Goal: Task Accomplishment & Management: Manage account settings

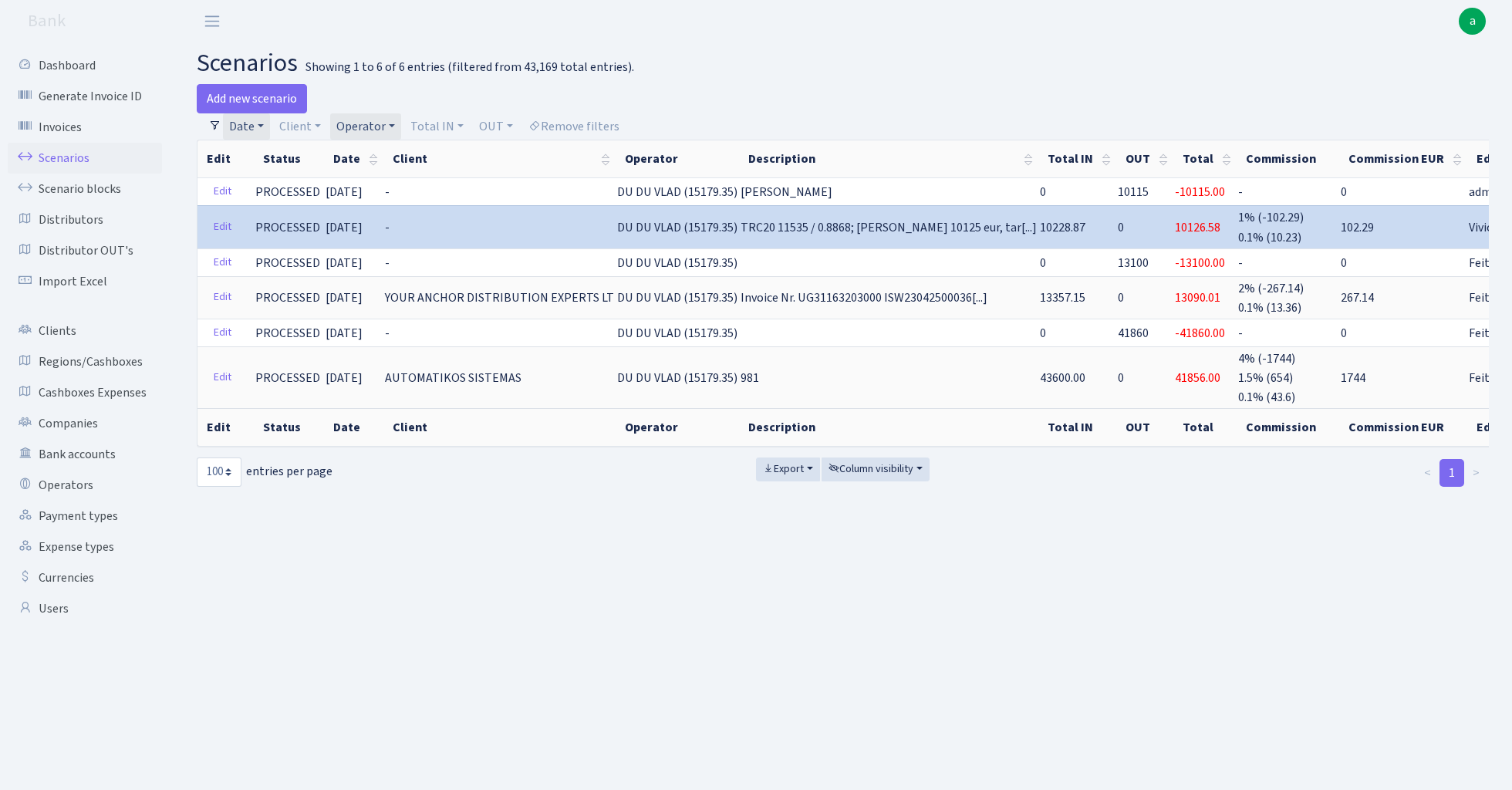
select select "100"
click at [368, 124] on link "Operator" at bounding box center [366, 127] width 71 height 27
click at [383, 185] on input "search" at bounding box center [391, 182] width 114 height 24
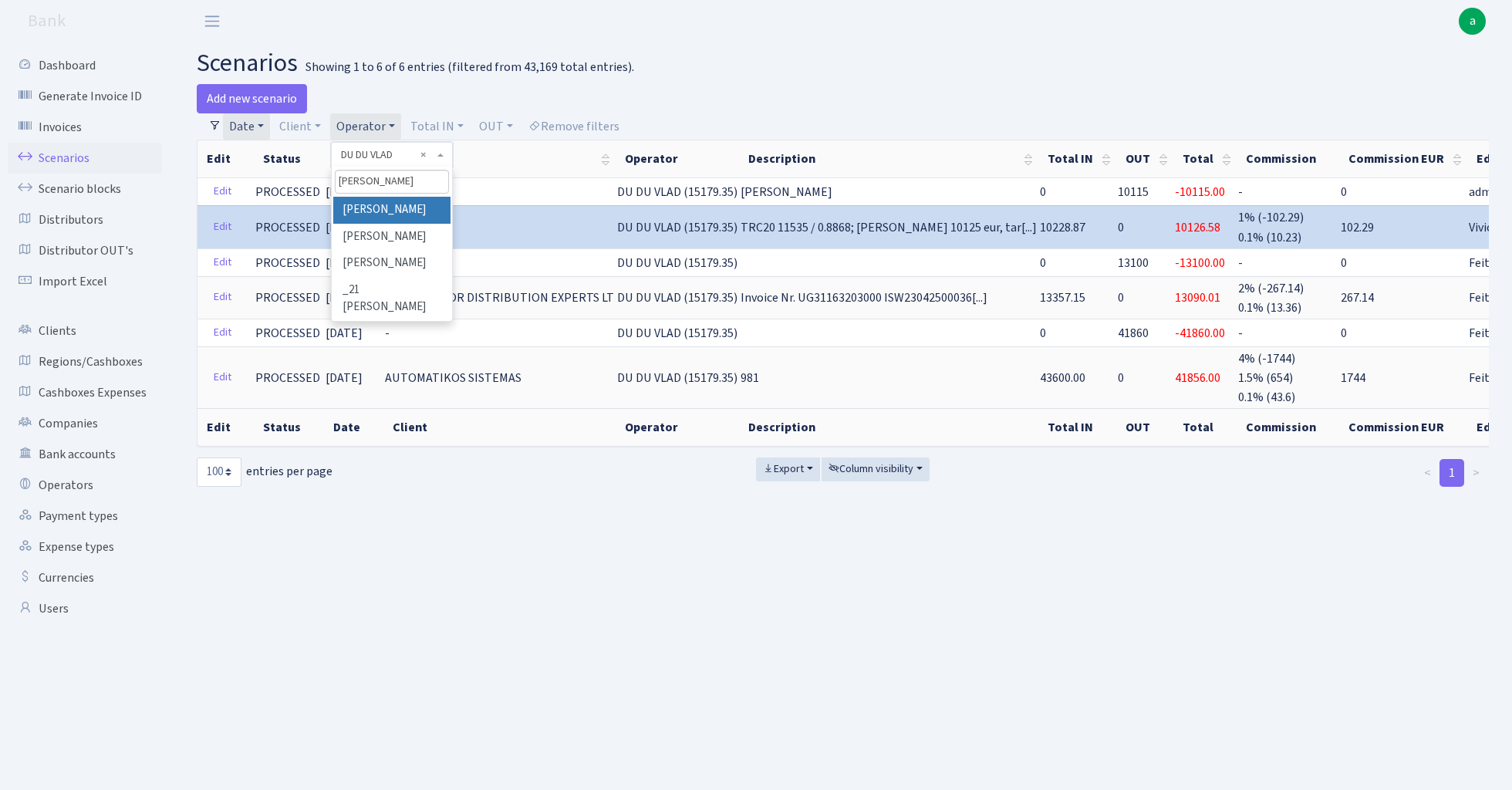
type input "[PERSON_NAME]"
click at [412, 206] on li "[PERSON_NAME]" at bounding box center [391, 210] width 117 height 27
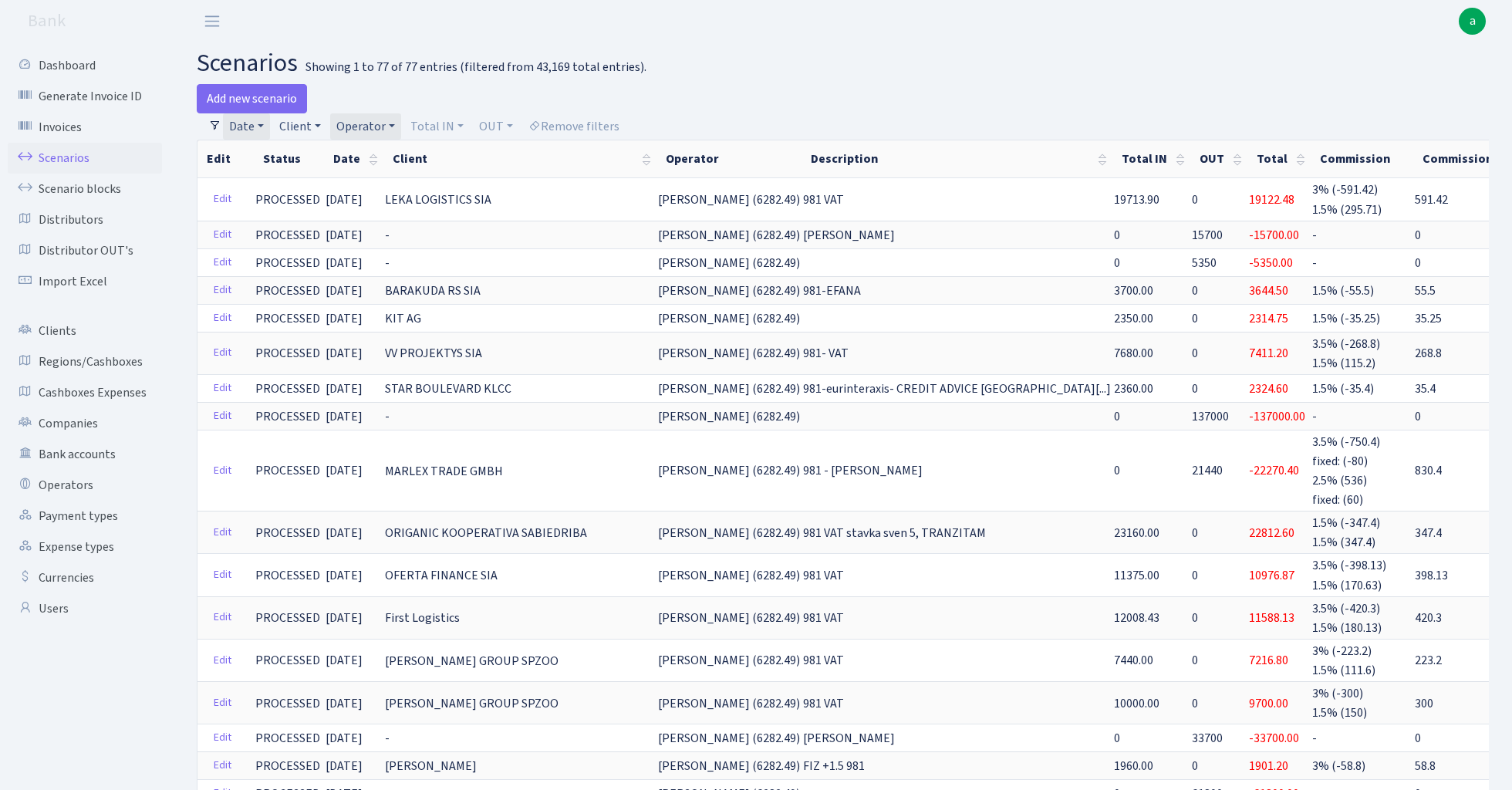
click at [304, 127] on link "Client" at bounding box center [300, 127] width 54 height 27
click at [318, 184] on input "search" at bounding box center [334, 182] width 114 height 24
type input "sa jm"
click at [352, 206] on li "SA JMKARTING" at bounding box center [334, 210] width 117 height 27
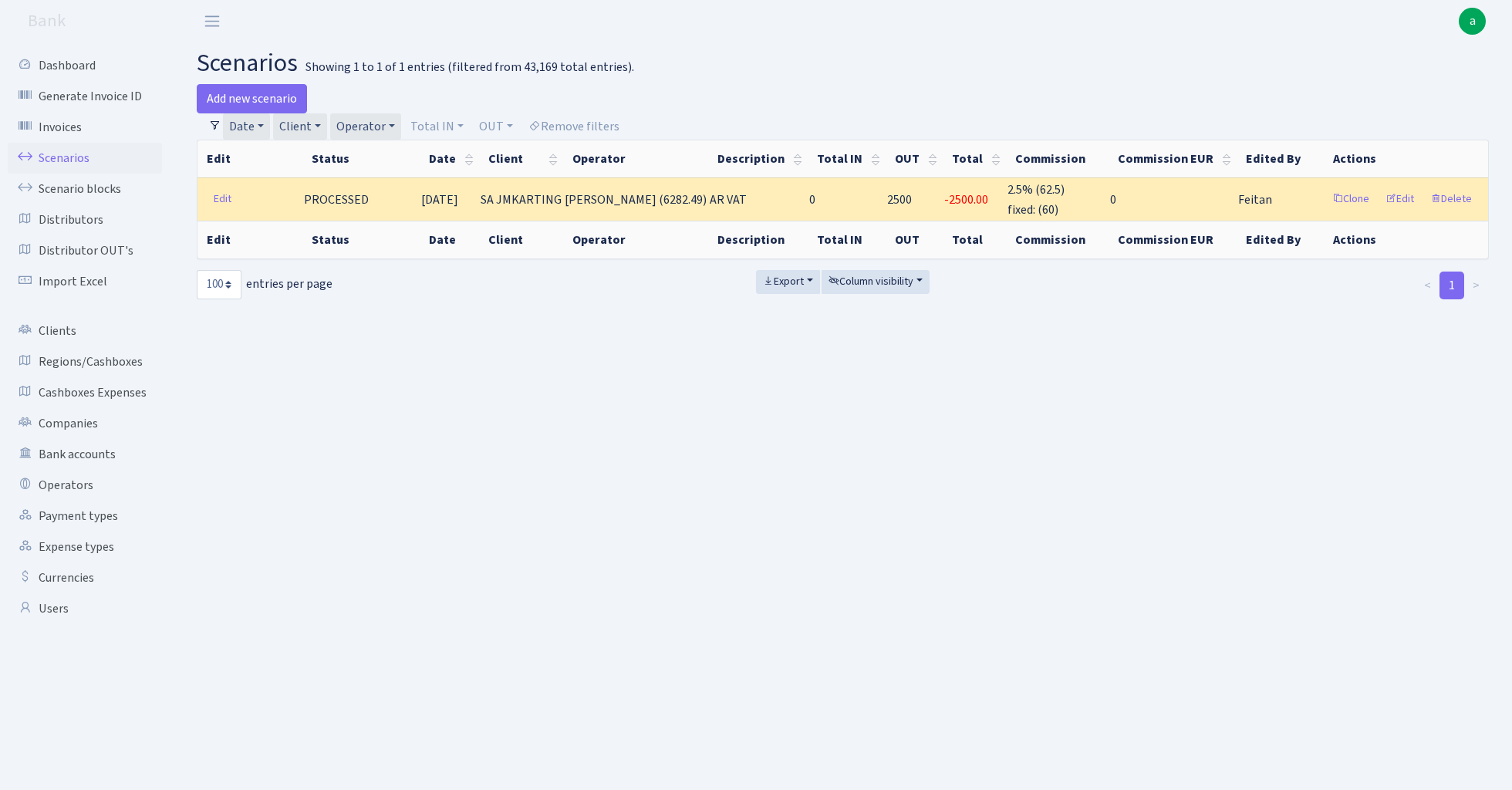
click at [250, 120] on link "Date" at bounding box center [247, 127] width 47 height 27
click at [452, 152] on icon at bounding box center [454, 156] width 12 height 12
click at [312, 127] on link "Client" at bounding box center [300, 127] width 54 height 27
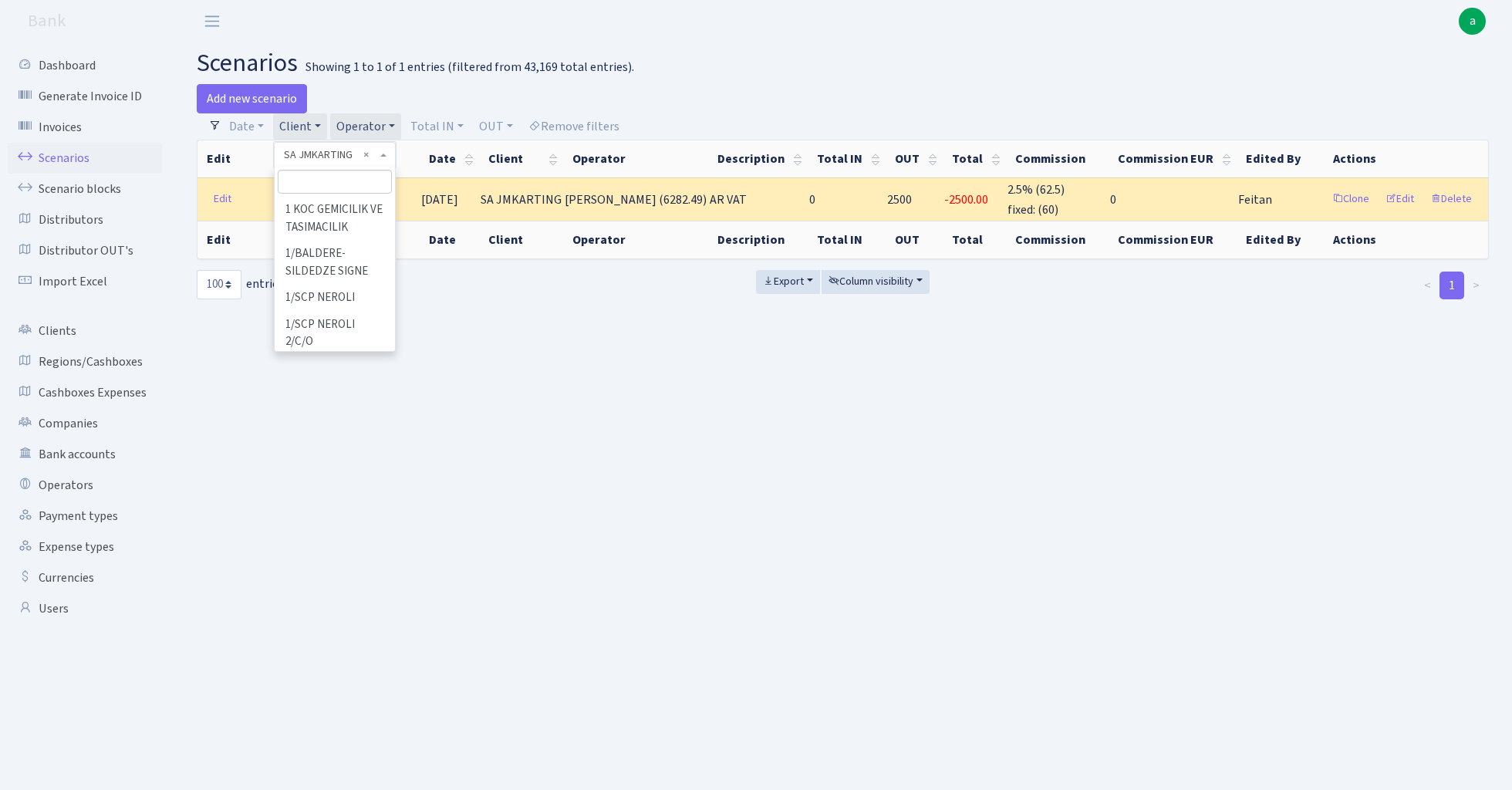
scroll to position [85766, 0]
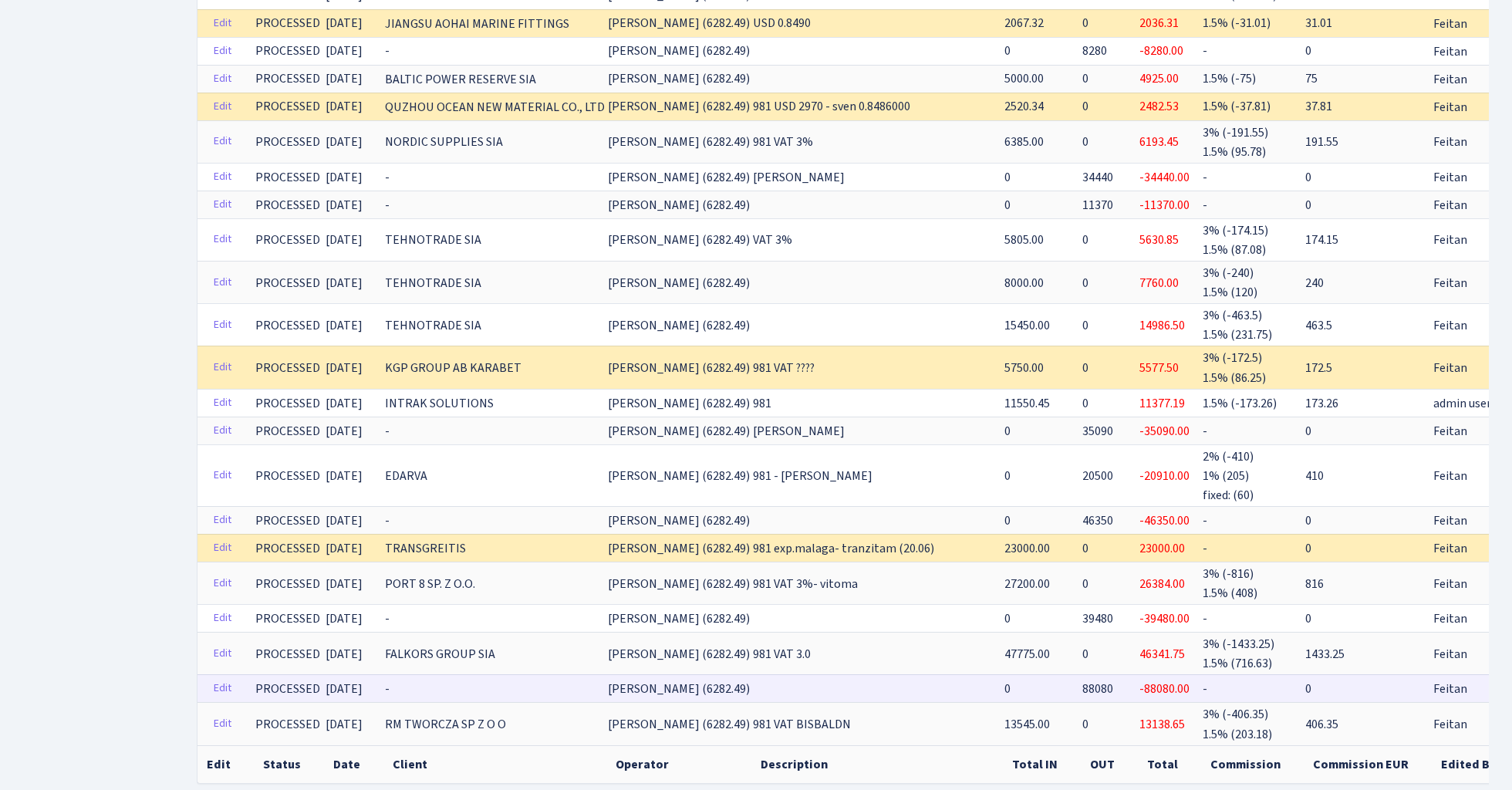
scroll to position [3238, 0]
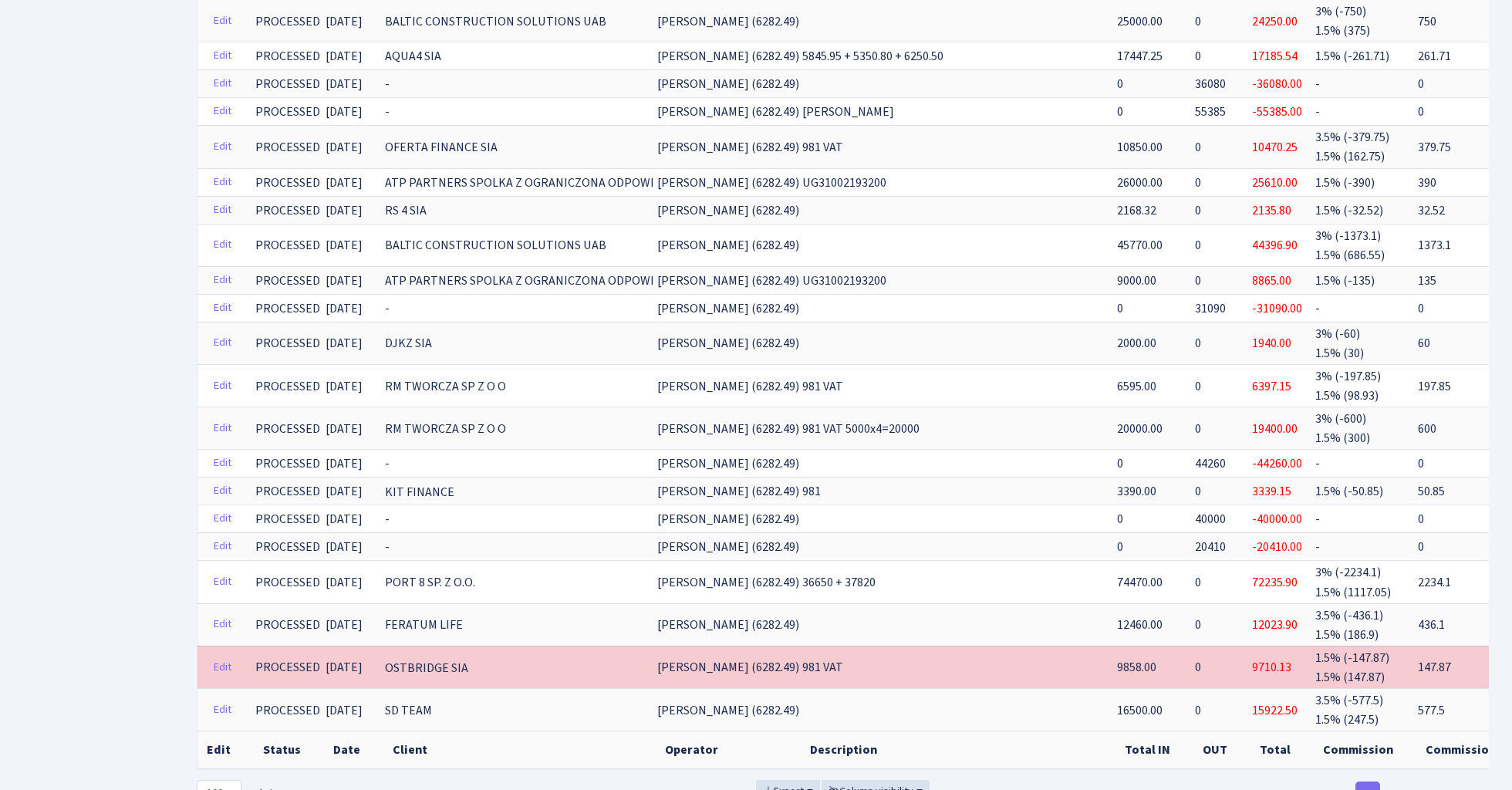
scroll to position [3037, 0]
click at [1344, 782] on link "3" at bounding box center [1344, 796] width 25 height 27
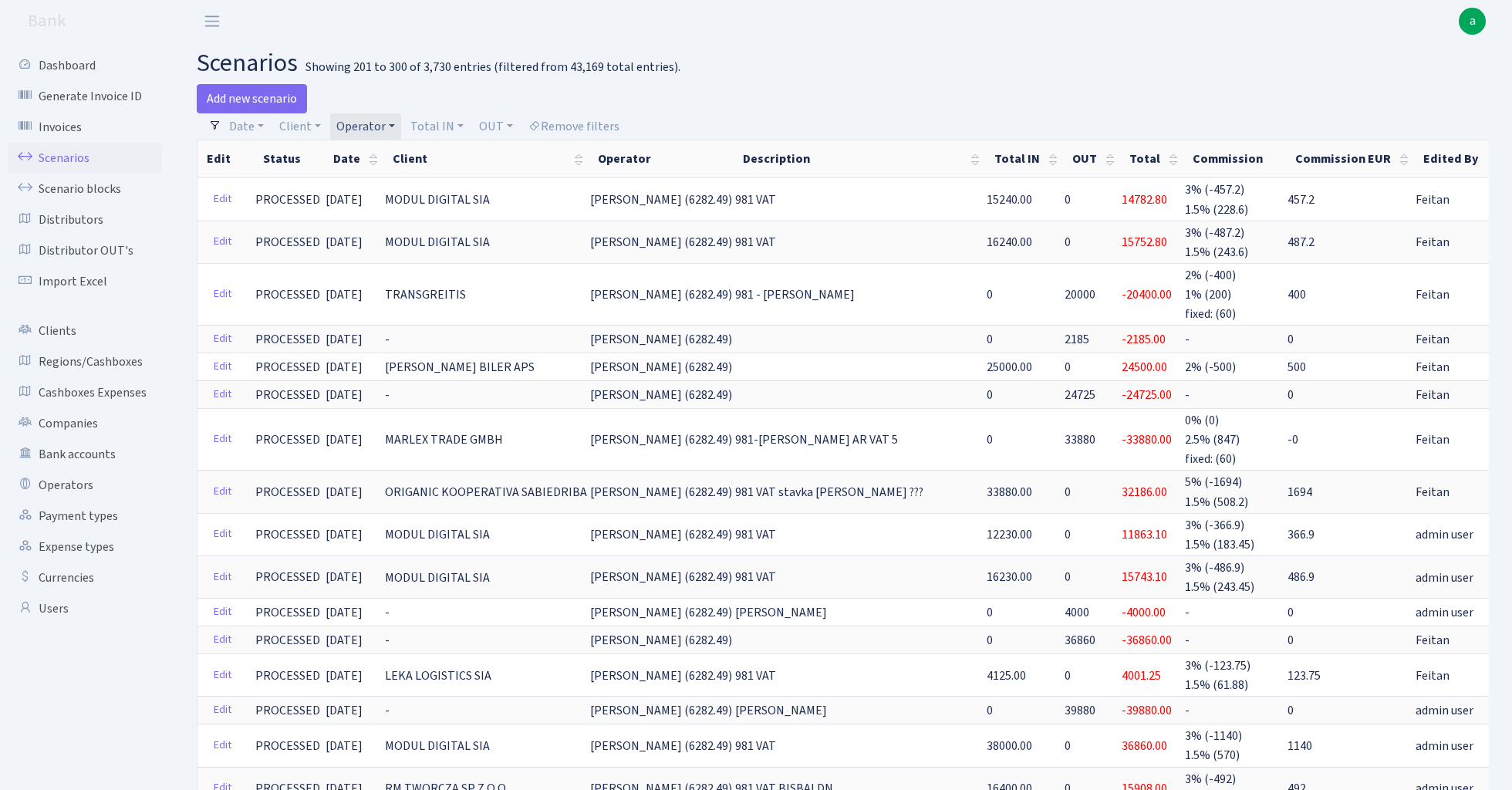
scroll to position [0, 0]
click at [359, 122] on link "Operator" at bounding box center [366, 127] width 71 height 27
click at [378, 177] on input "search" at bounding box center [391, 182] width 114 height 24
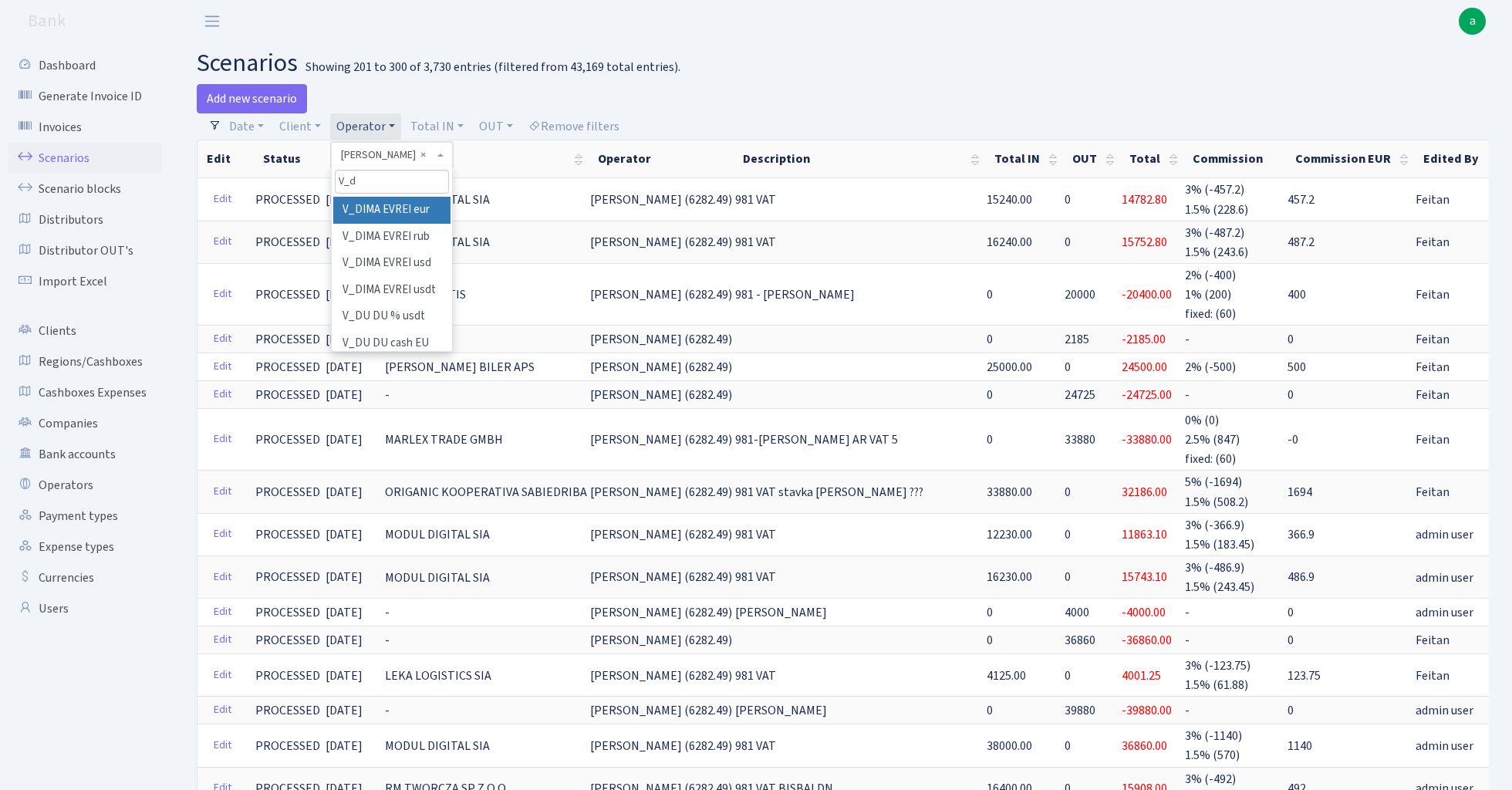
type input "V_d"
click at [413, 210] on li "V_DIMA EVREI eur" at bounding box center [391, 210] width 117 height 27
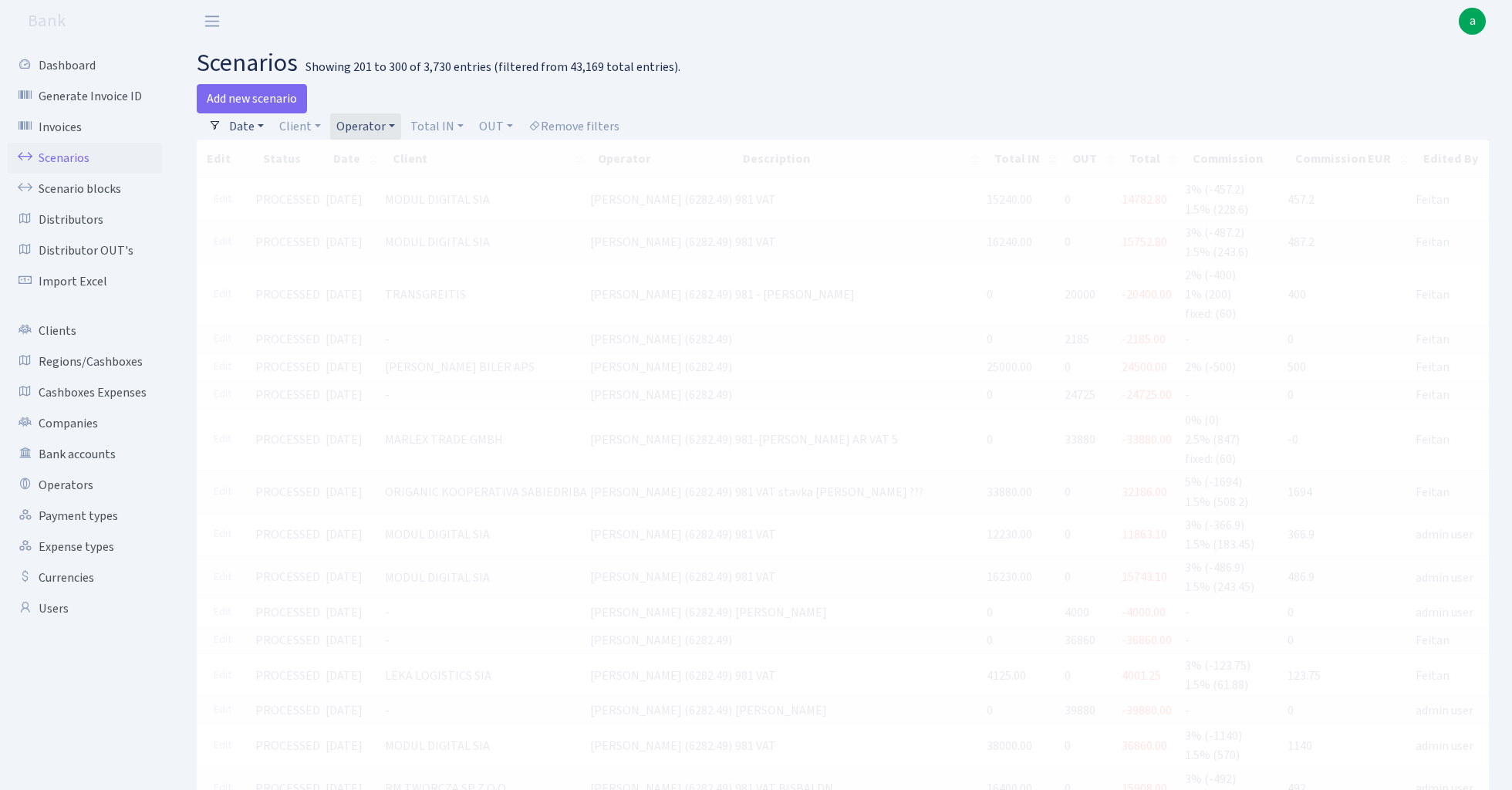
click at [248, 120] on link "Date" at bounding box center [247, 127] width 47 height 27
click at [303, 156] on input "[DATE] - [DATE]" at bounding box center [347, 156] width 184 height 29
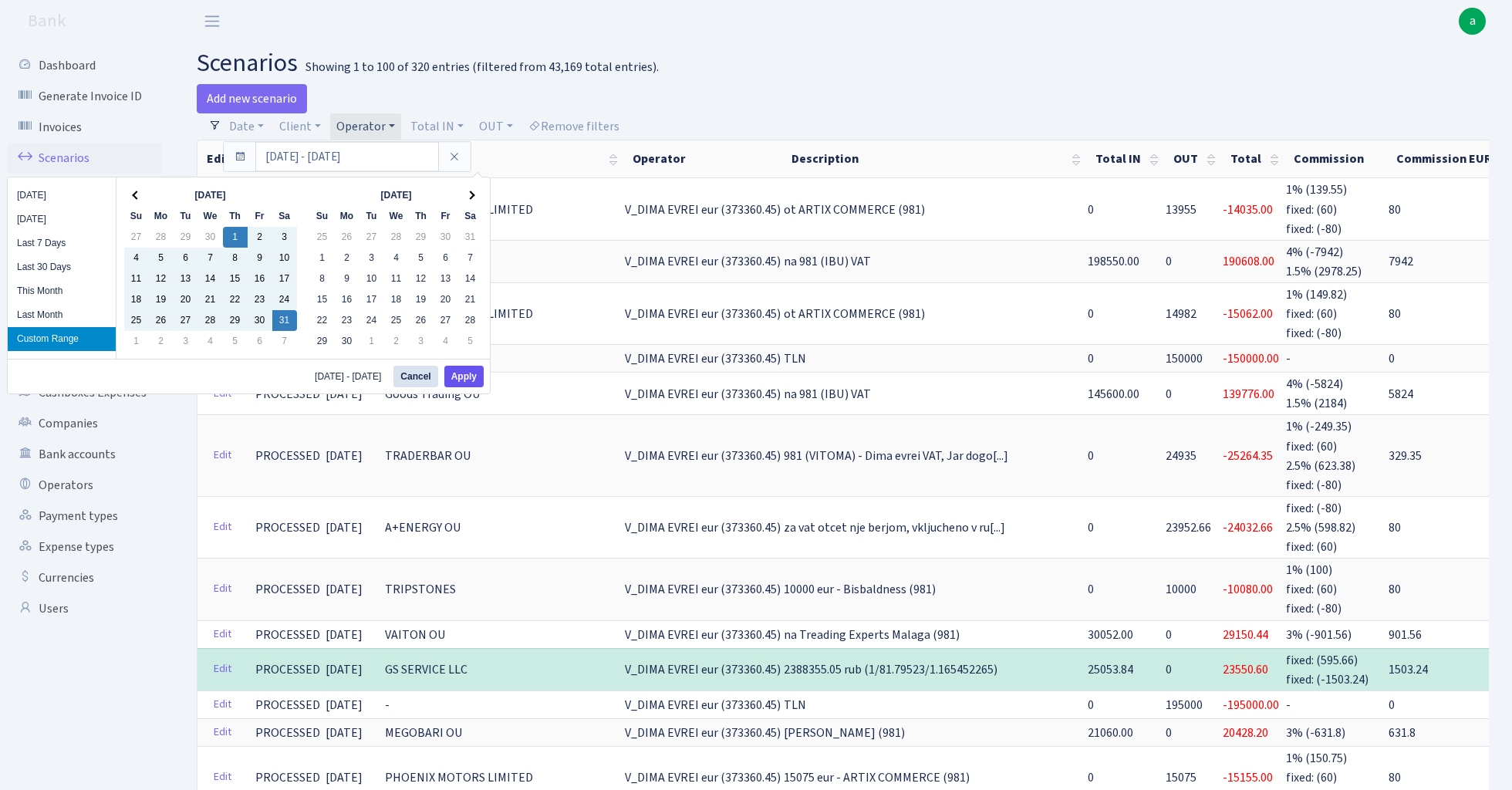
click at [466, 380] on button "Apply" at bounding box center [463, 376] width 39 height 22
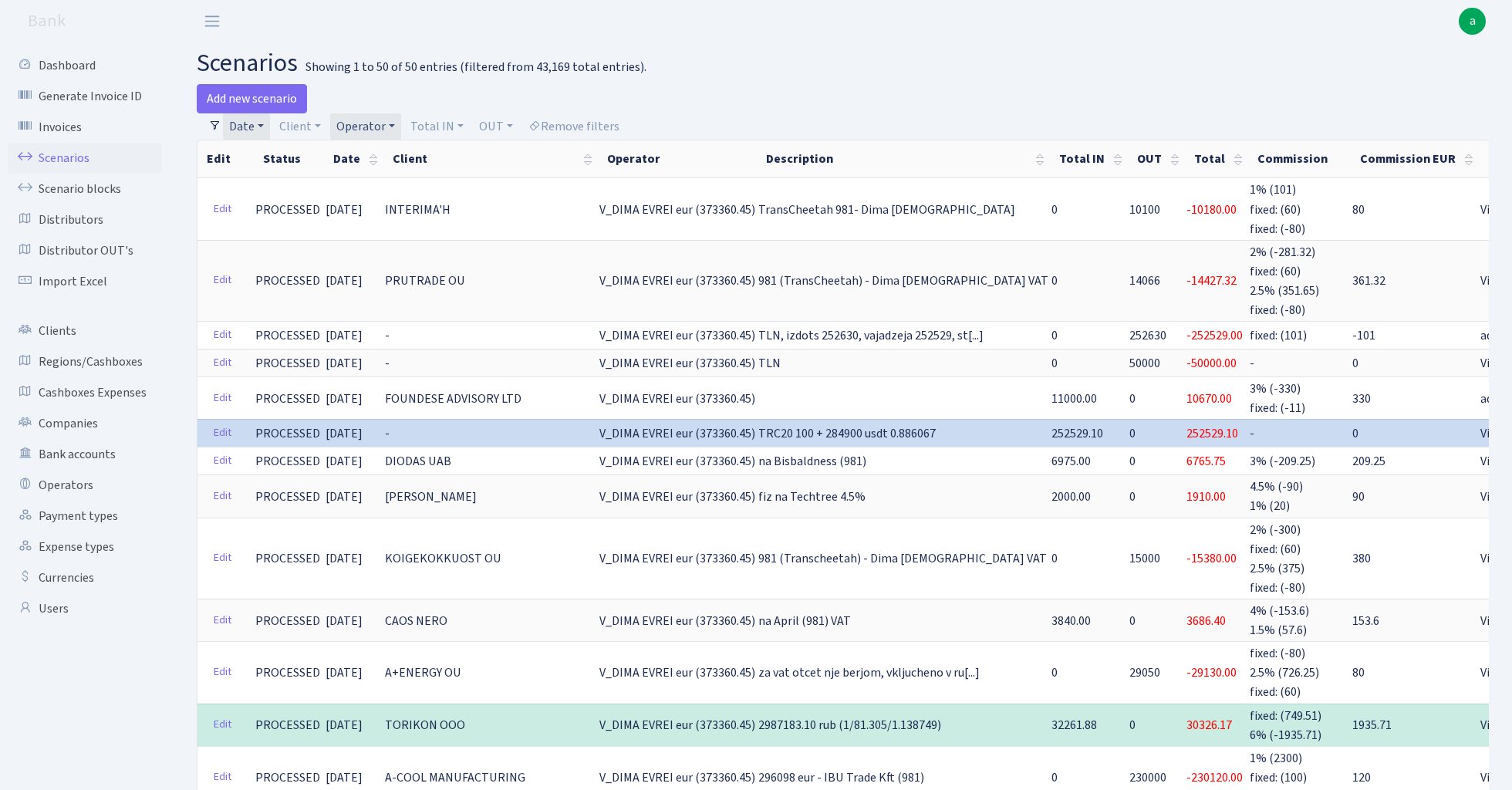
click at [372, 128] on link "Operator" at bounding box center [366, 127] width 71 height 27
click at [389, 186] on input "search" at bounding box center [391, 182] width 114 height 24
type input "geg"
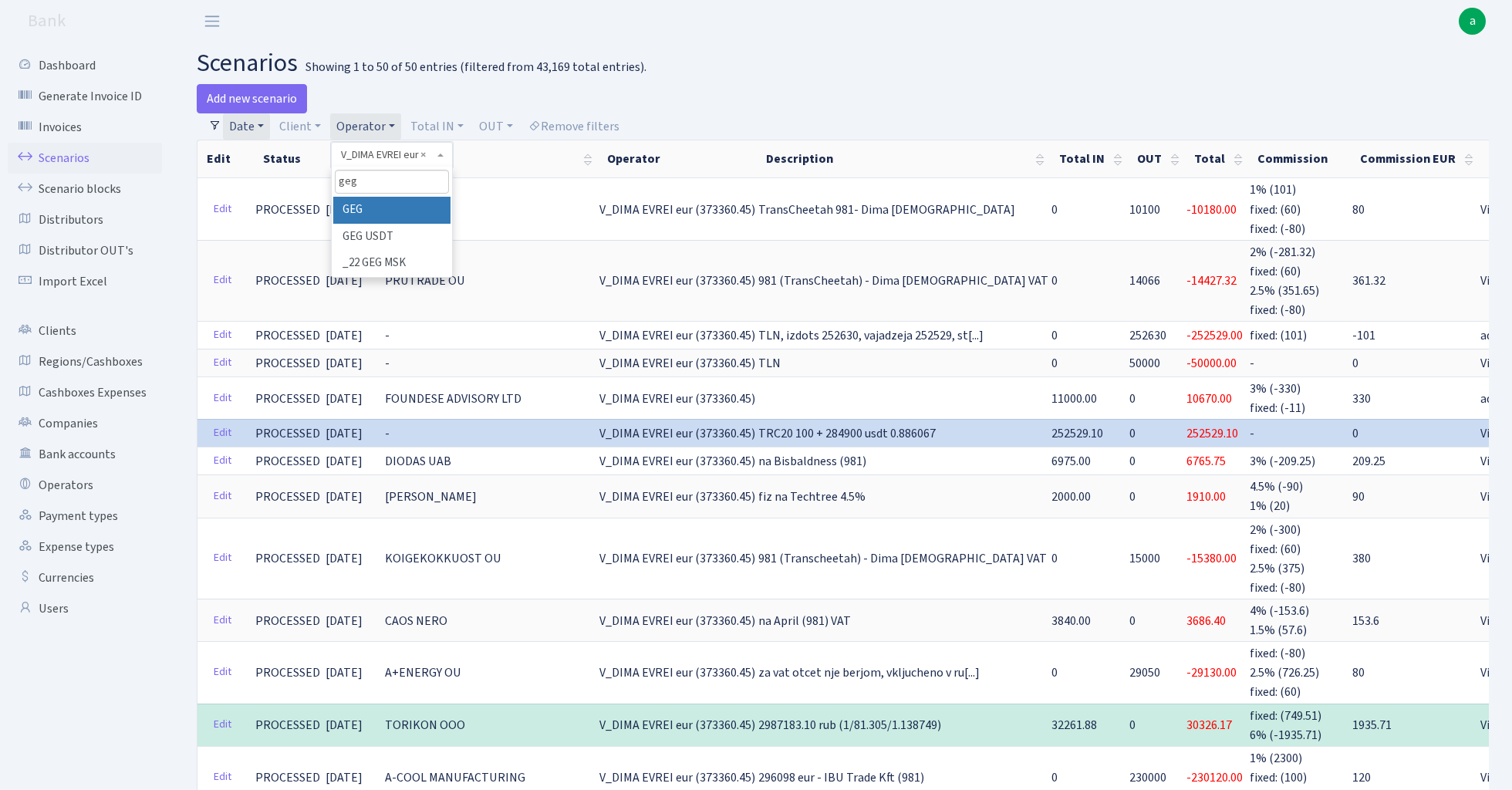
click at [429, 206] on li "GEG" at bounding box center [391, 210] width 117 height 27
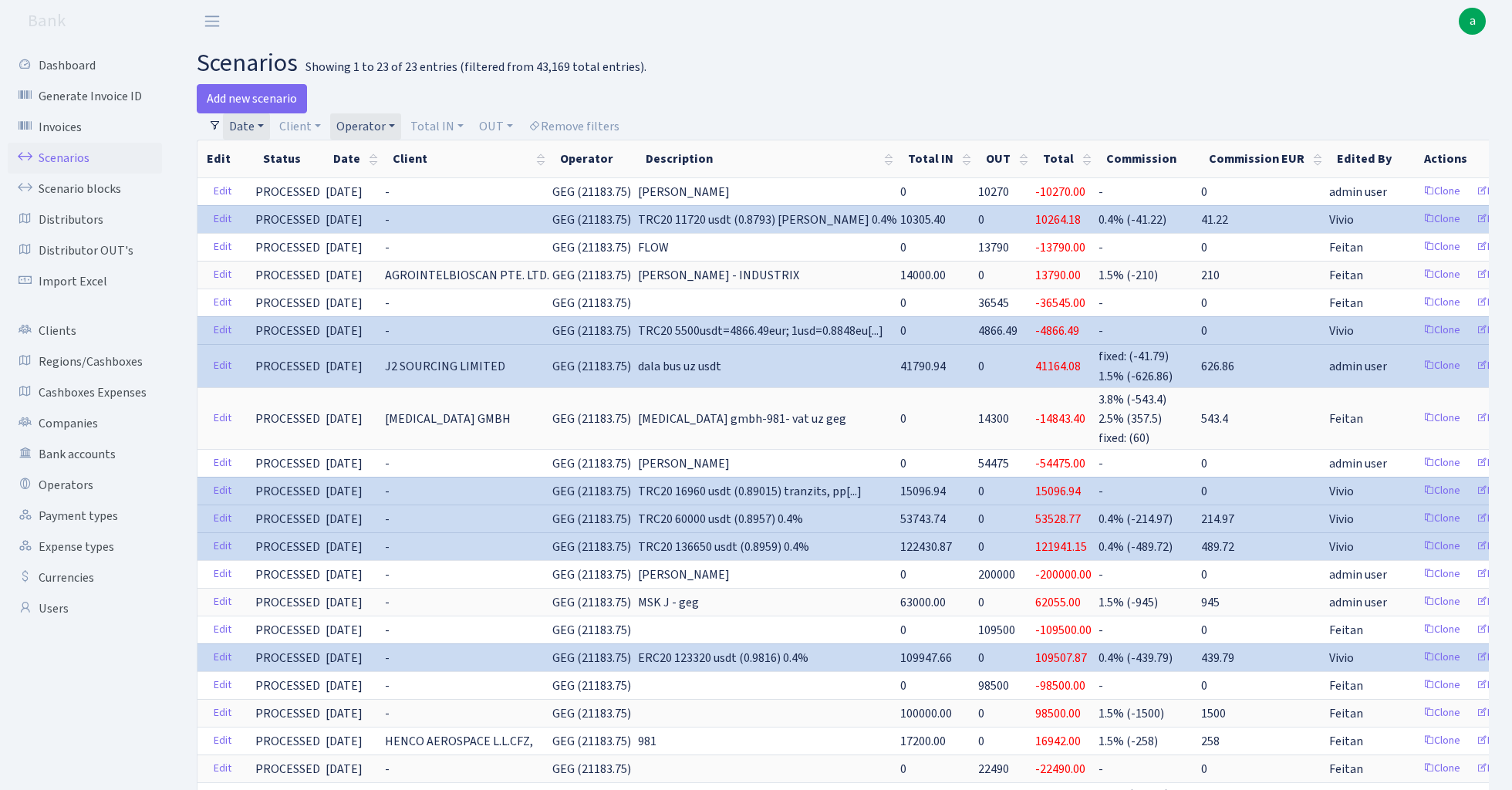
click at [258, 120] on link "Date" at bounding box center [247, 127] width 47 height 27
click at [458, 152] on icon at bounding box center [454, 156] width 12 height 12
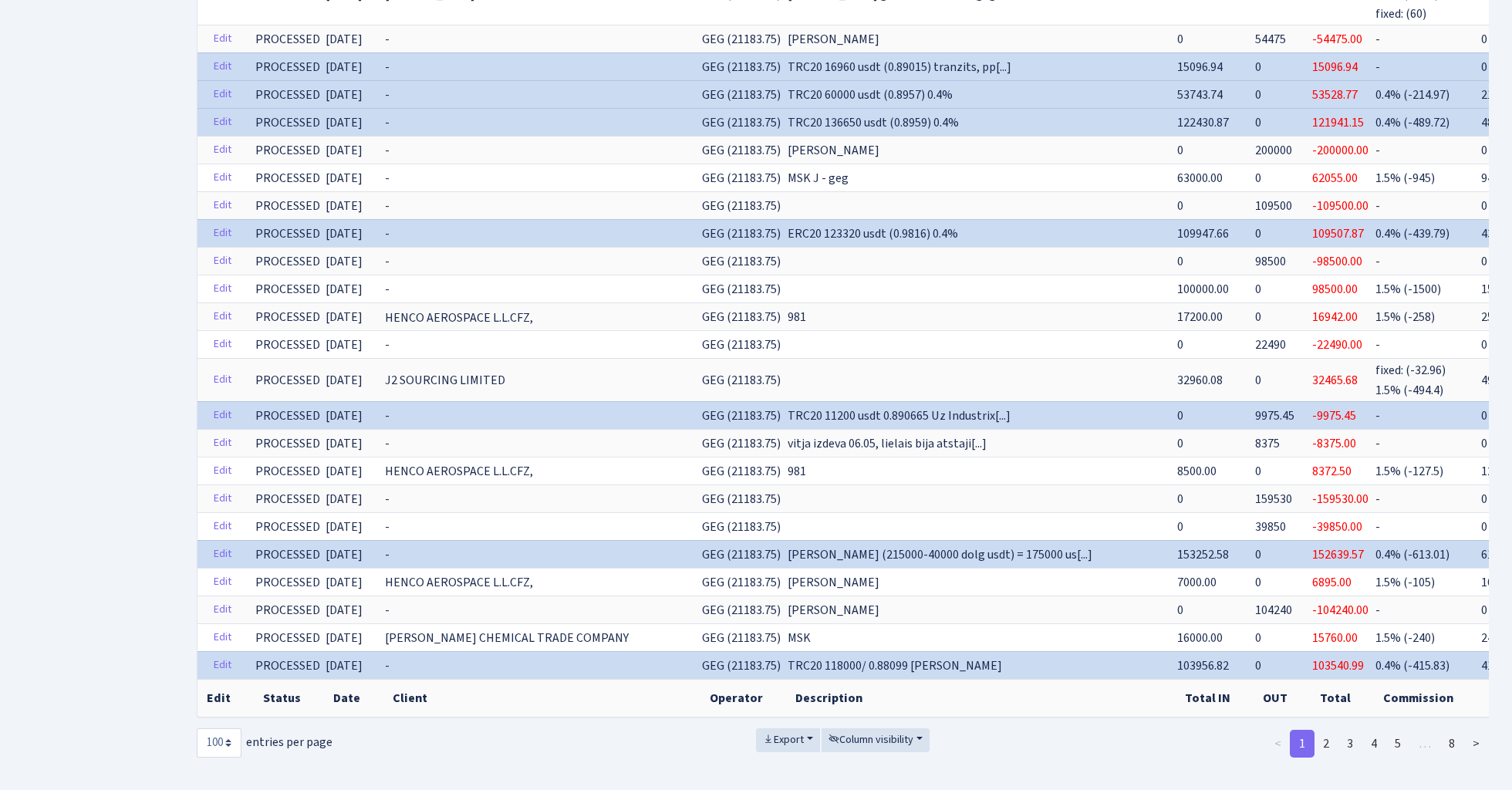
scroll to position [2443, 0]
click at [1324, 731] on link "2" at bounding box center [1326, 745] width 25 height 27
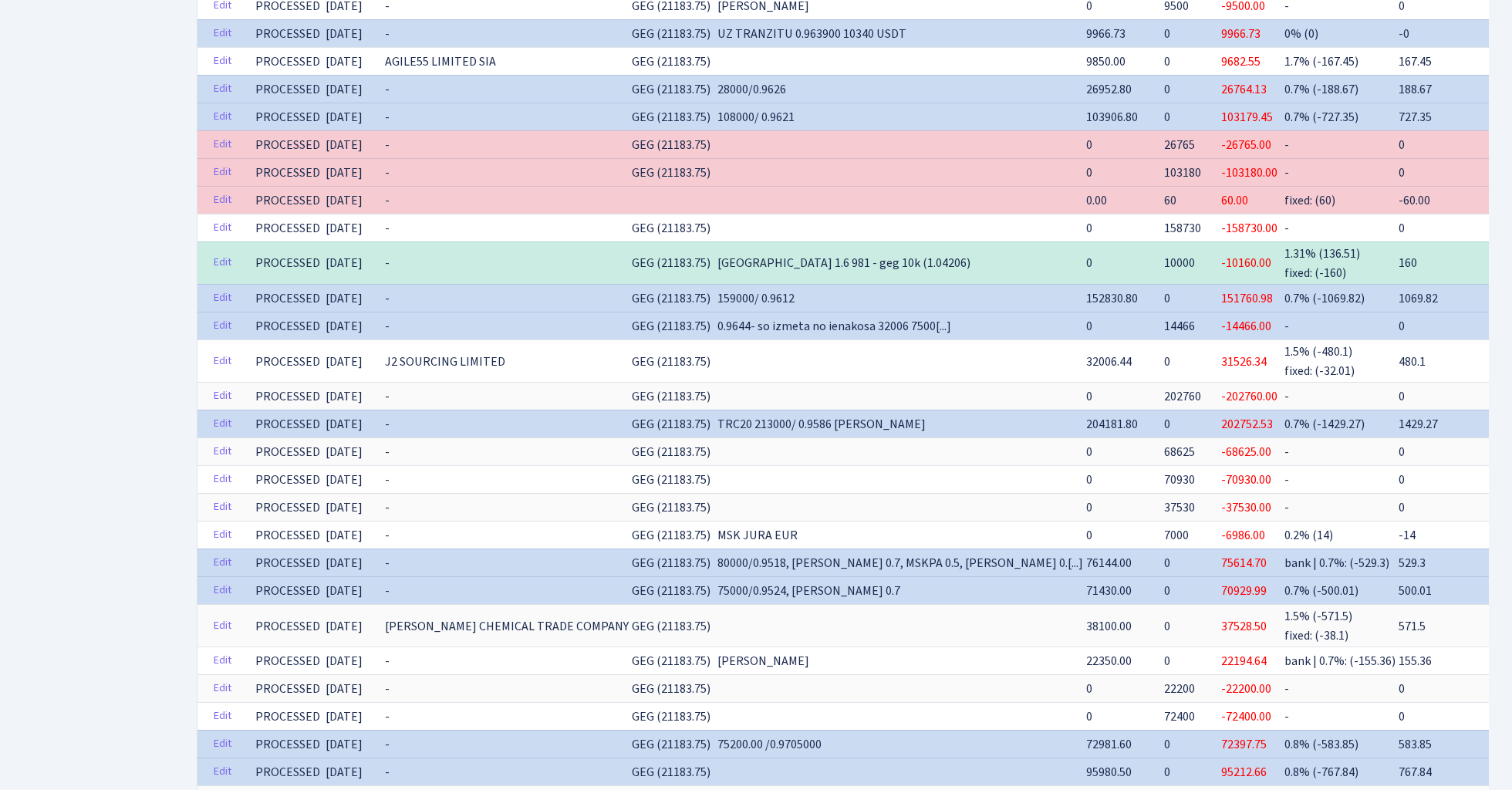
scroll to position [1404, 0]
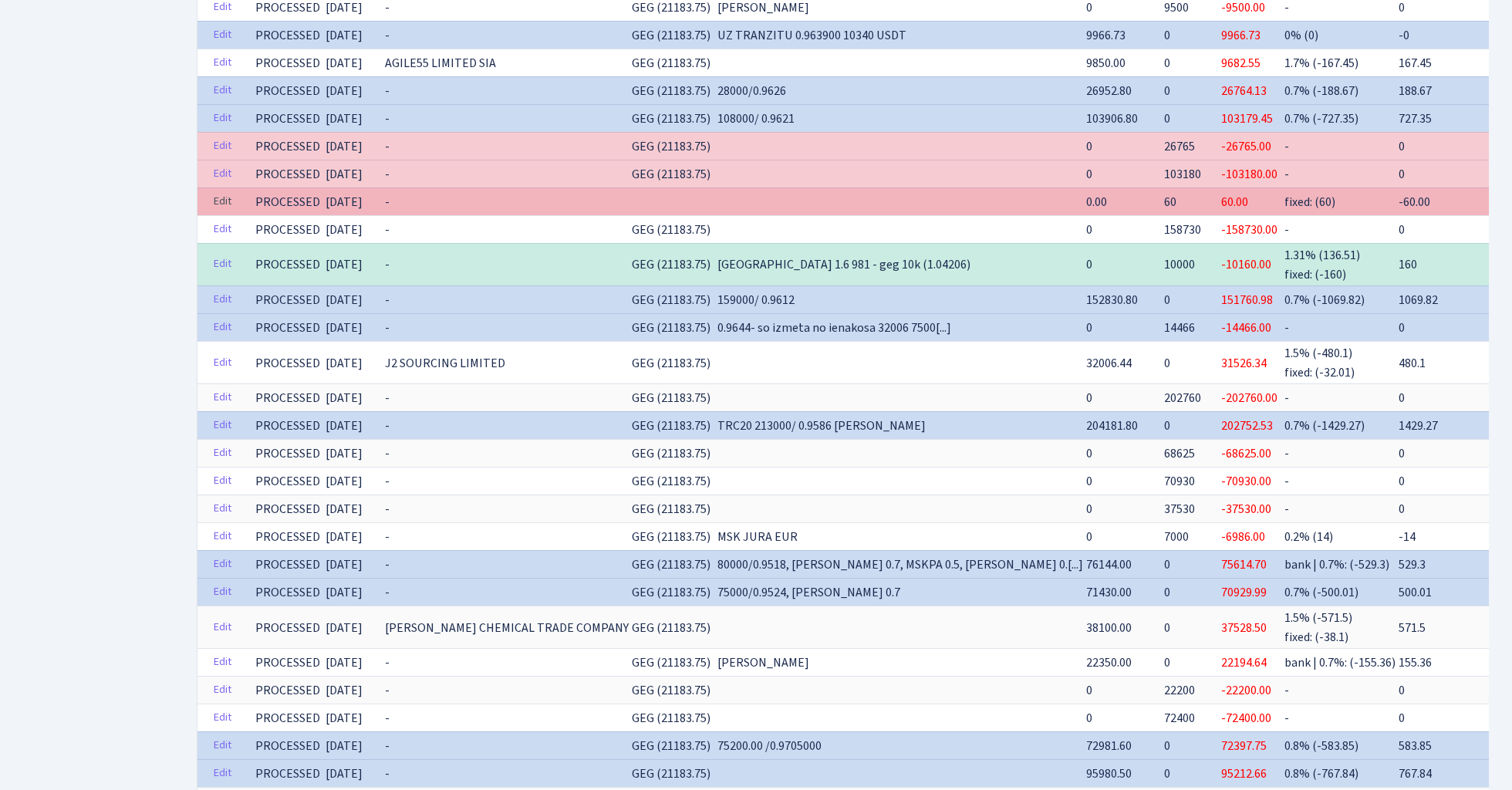
click at [222, 196] on link "Edit" at bounding box center [222, 202] width 31 height 24
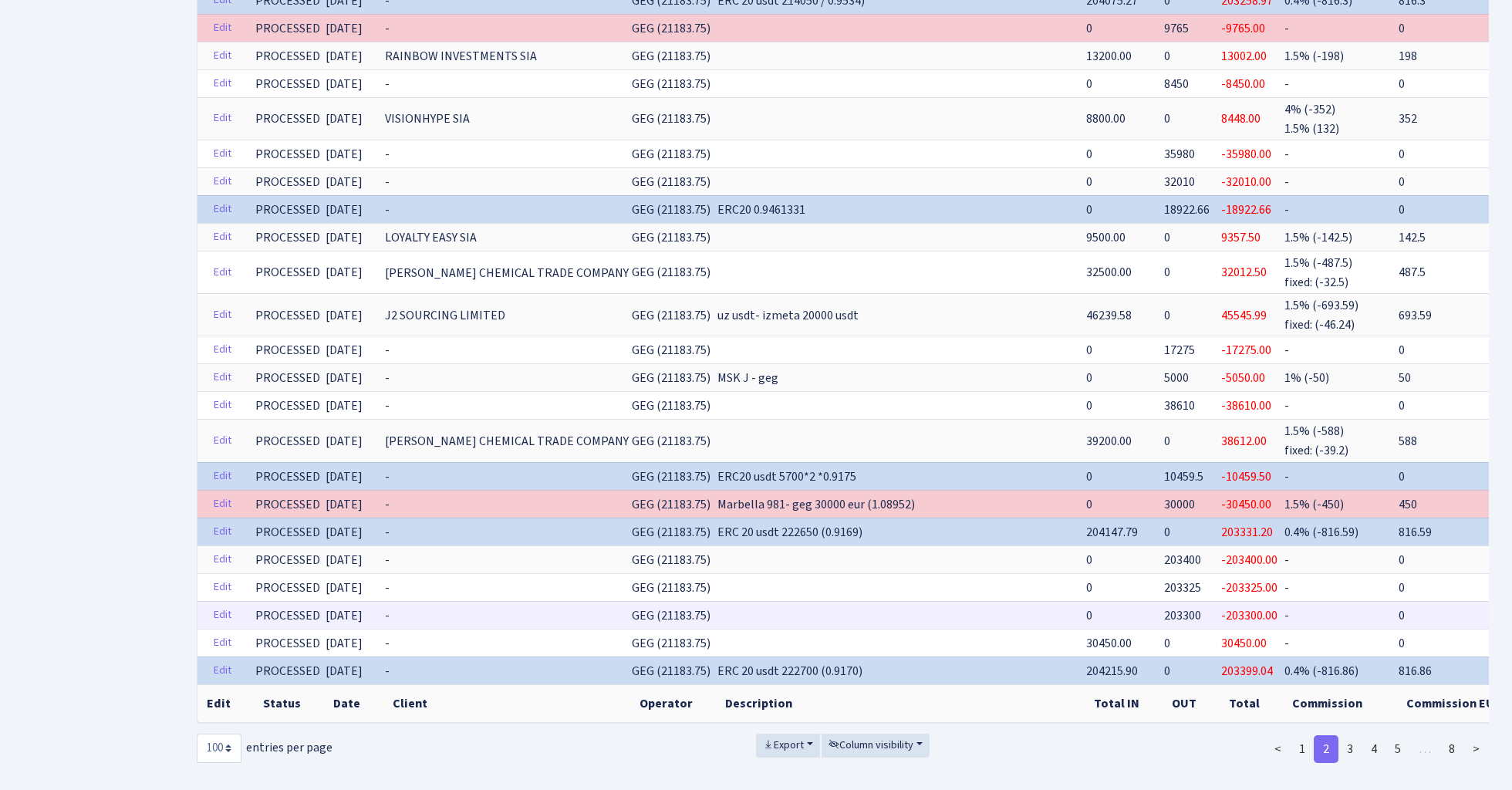
scroll to position [2497, 0]
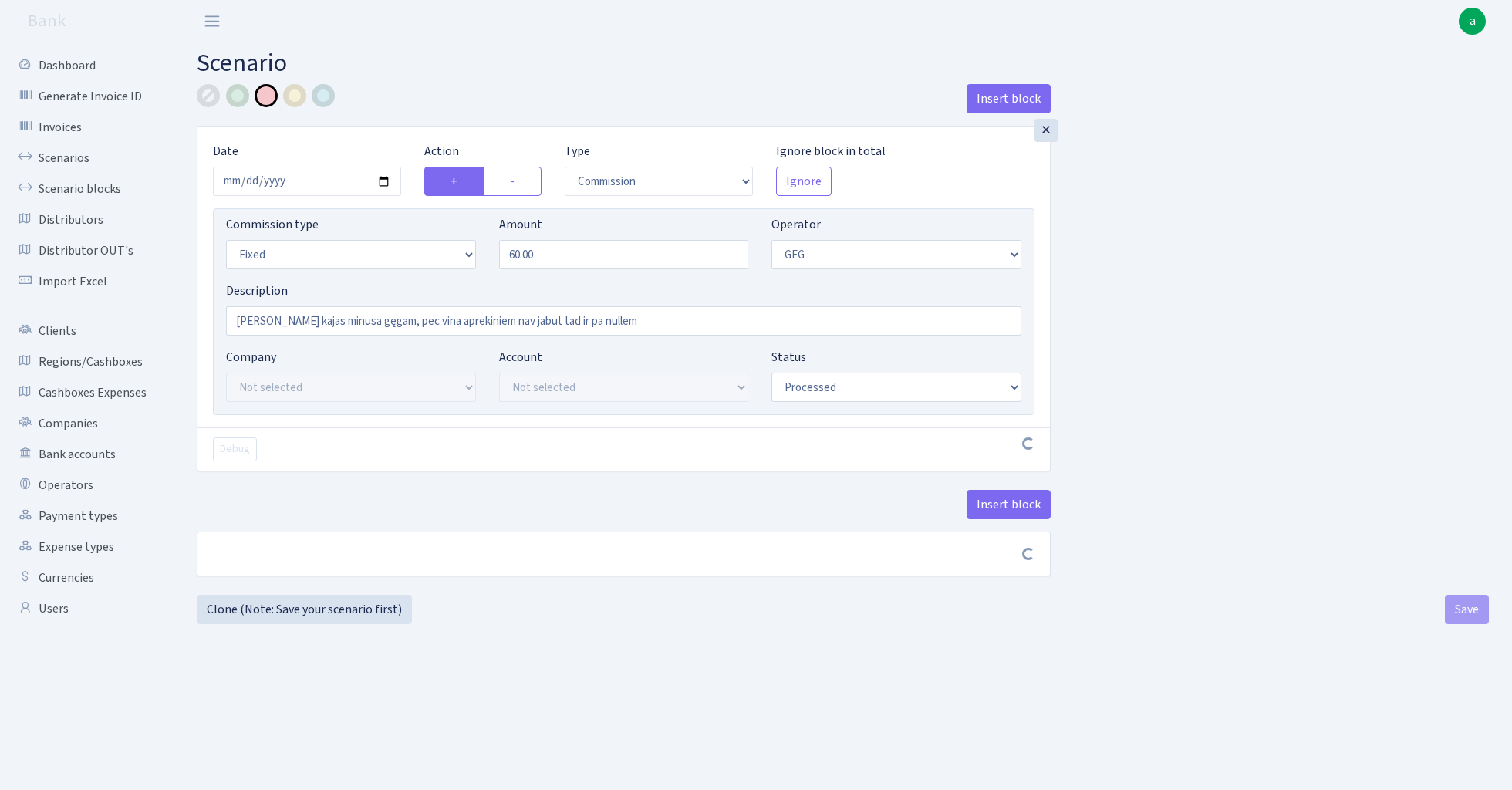
select select "commission"
select select "fixed"
select select "65"
select select "processed"
